Goal: Task Accomplishment & Management: Use online tool/utility

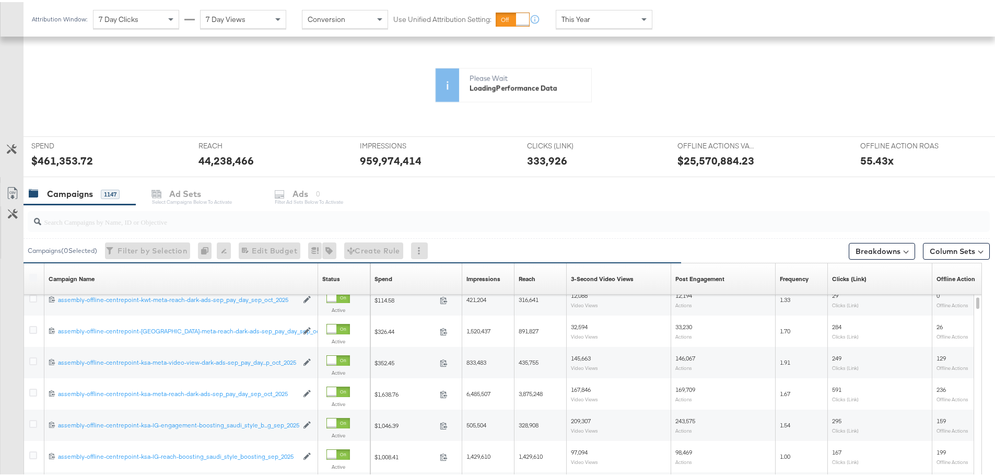
scroll to position [209, 0]
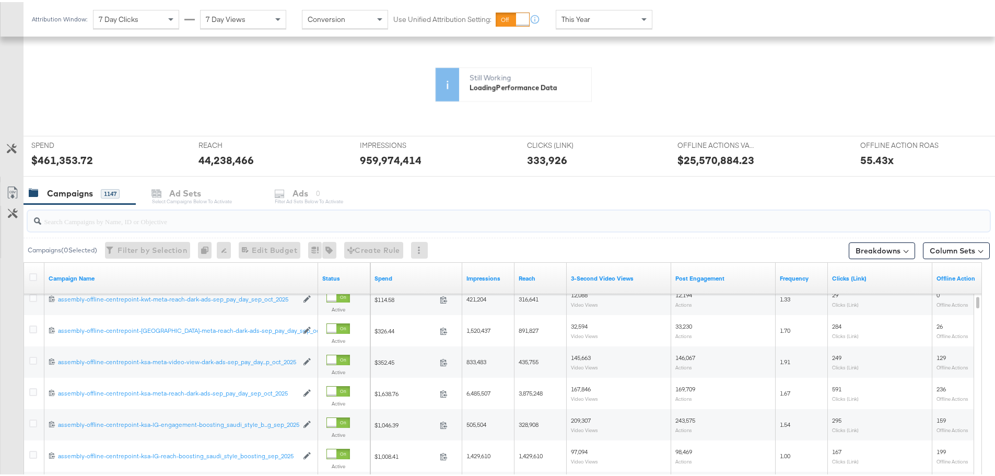
click at [260, 216] on input "search" at bounding box center [471, 215] width 860 height 20
paste input "assembly-offline-centrepoint-ksa-meta-reach-dark-ads-sep_pay_day_sep_oct_2025"
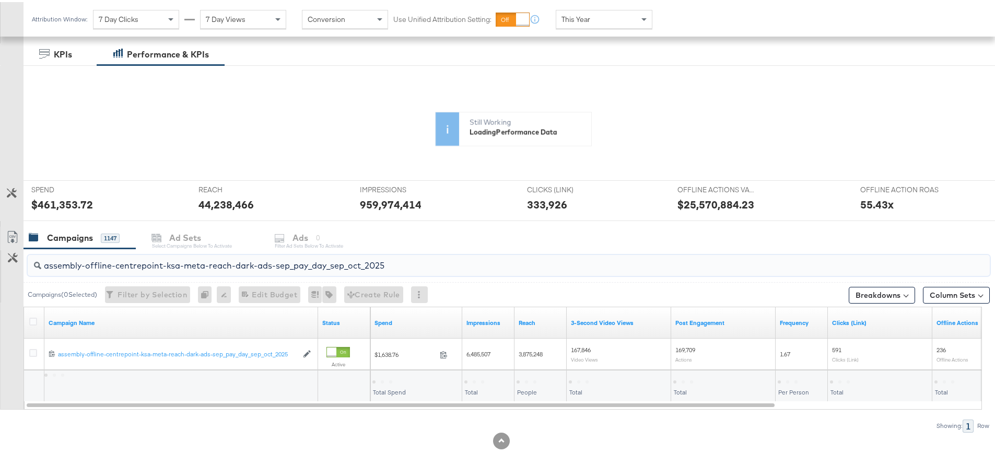
scroll to position [165, 0]
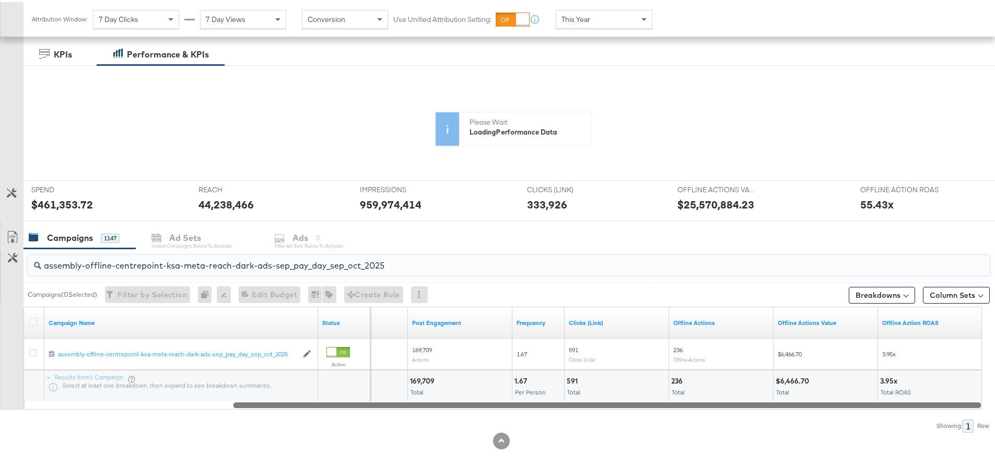
drag, startPoint x: 507, startPoint y: 402, endPoint x: 953, endPoint y: 411, distance: 446.6
click at [953, 411] on div "assembly-offline-centrepoint-ksa-meta-reach-dark-ads-sep_pay_day_sep_oct_2025 C…" at bounding box center [495, 338] width 990 height 183
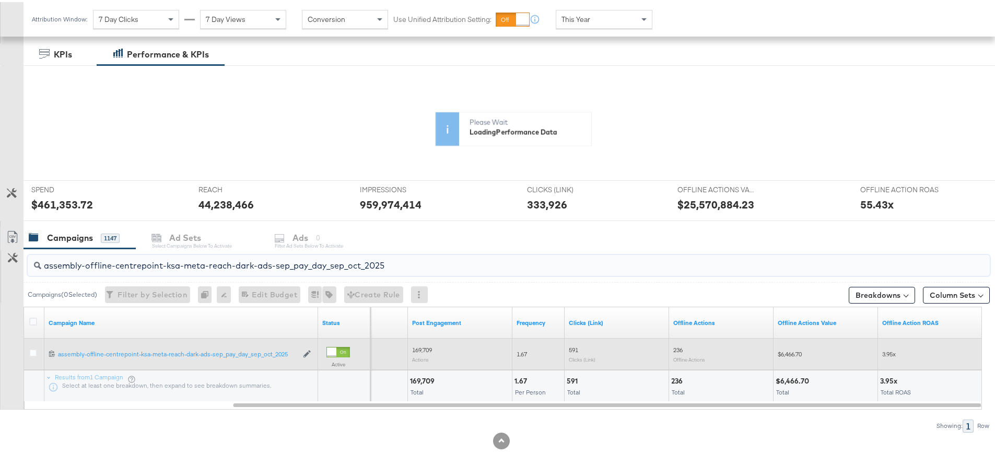
click at [789, 350] on span "$6,466.70" at bounding box center [790, 352] width 24 height 8
copy span "6,466.70"
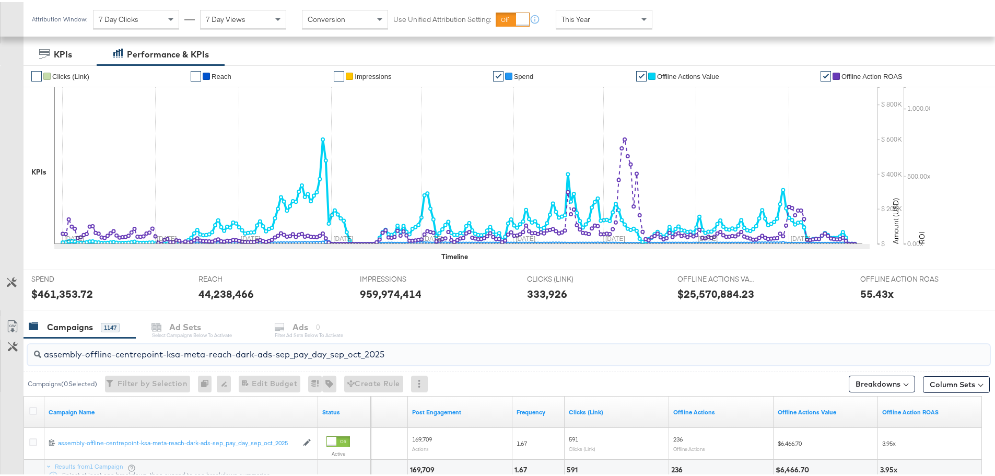
click at [441, 354] on input "assembly-offline-centrepoint-ksa-meta-reach-dark-ads-sep_pay_day_sep_oct_2025" at bounding box center [471, 348] width 860 height 20
paste input "video-view"
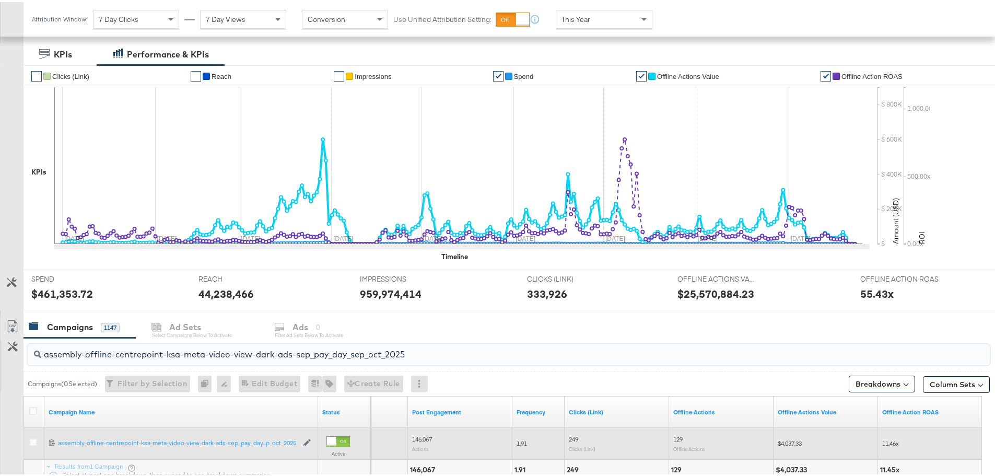
click at [788, 438] on span "$4,037.33" at bounding box center [790, 441] width 24 height 8
copy span "4,037.33"
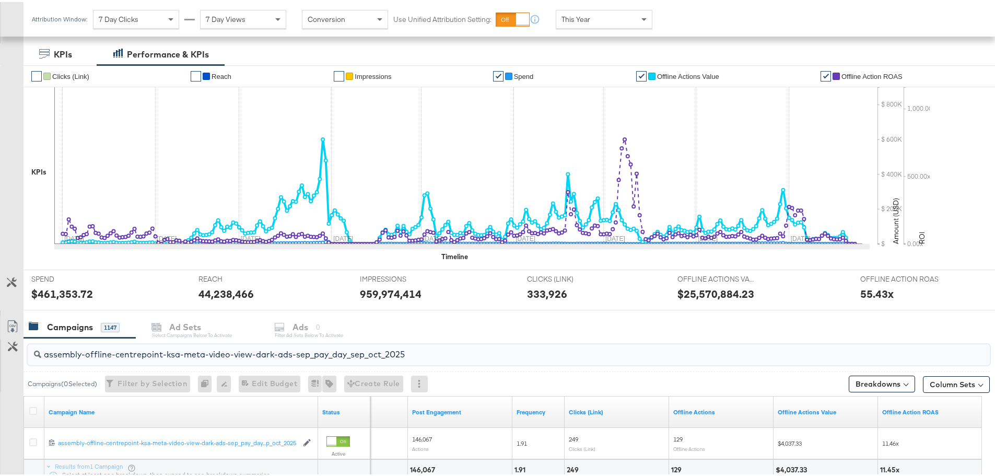
click at [269, 349] on input "assembly-offline-centrepoint-ksa-meta-video-view-dark-ads-sep_pay_day_sep_oct_2…" at bounding box center [471, 348] width 860 height 20
paste input "wt-meta-reach"
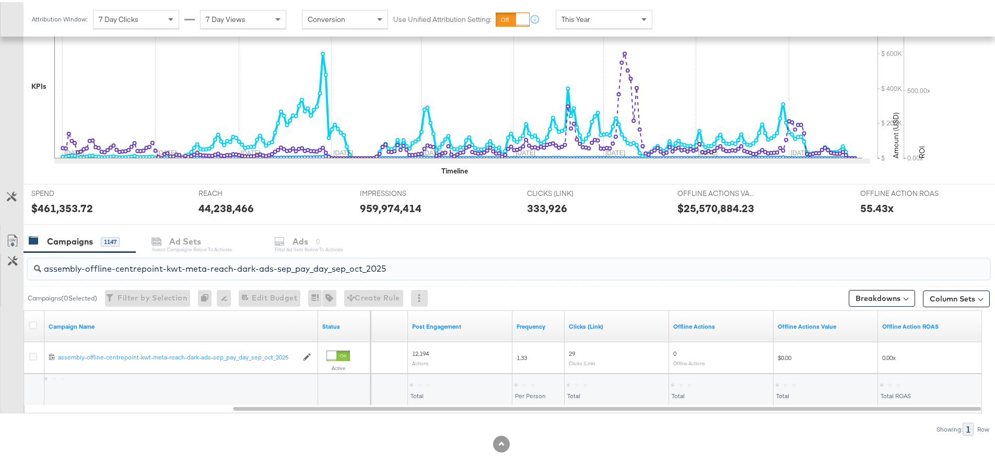
scroll to position [254, 0]
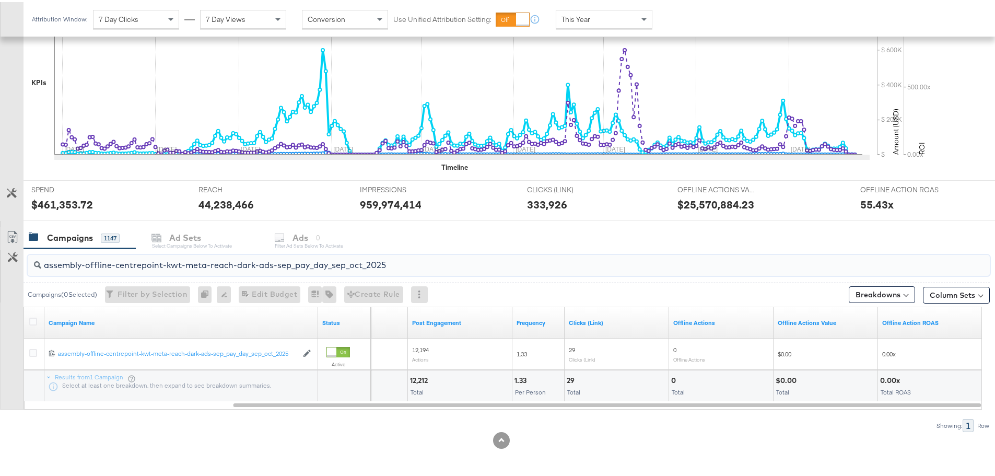
paste input "oman"
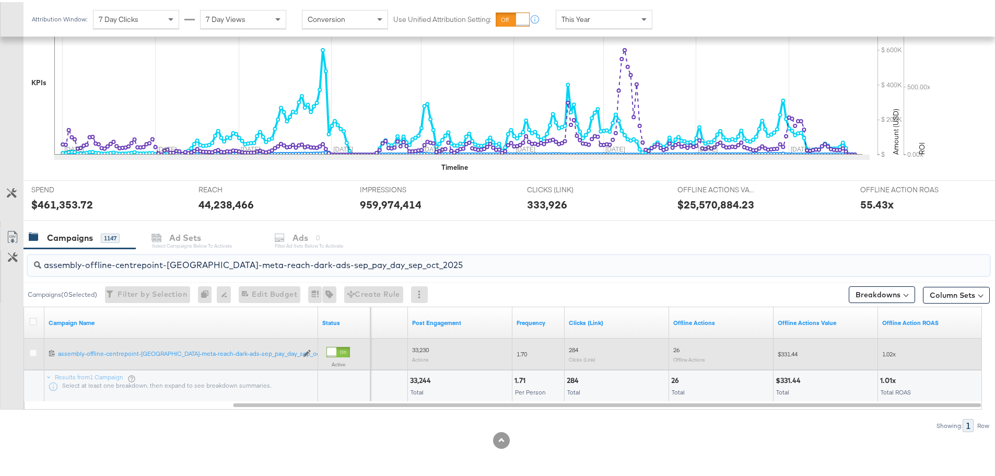
type input "assembly-offline-centrepoint-[GEOGRAPHIC_DATA]-meta-reach-dark-ads-sep_pay_day_…"
click at [787, 351] on span "$331.44" at bounding box center [788, 352] width 20 height 8
copy span "331.44"
